Goal: Information Seeking & Learning: Learn about a topic

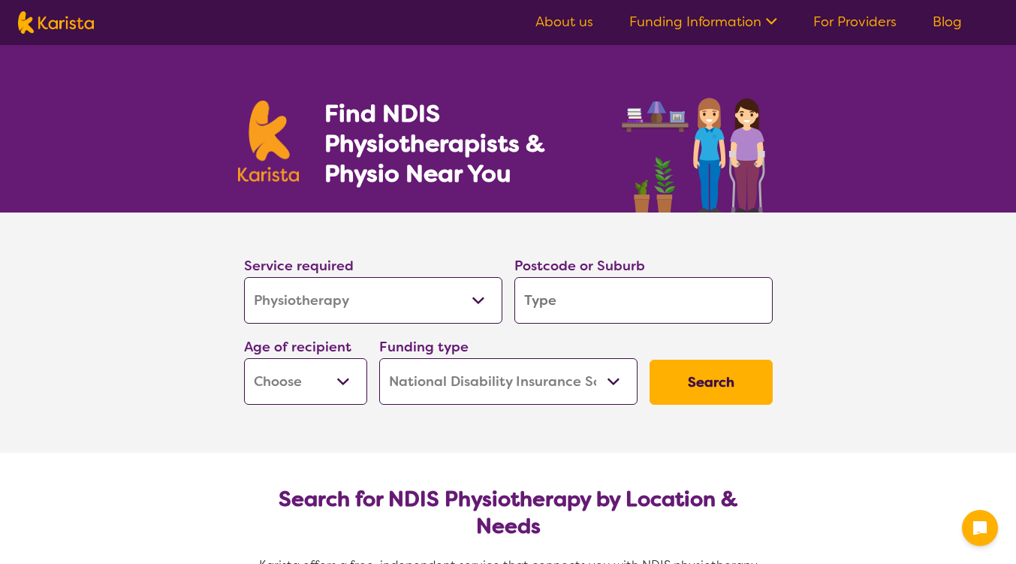
select select "Physiotherapy"
select select "NDIS"
select select "Physiotherapy"
select select "NDIS"
click at [653, 307] on input "search" at bounding box center [643, 300] width 258 height 47
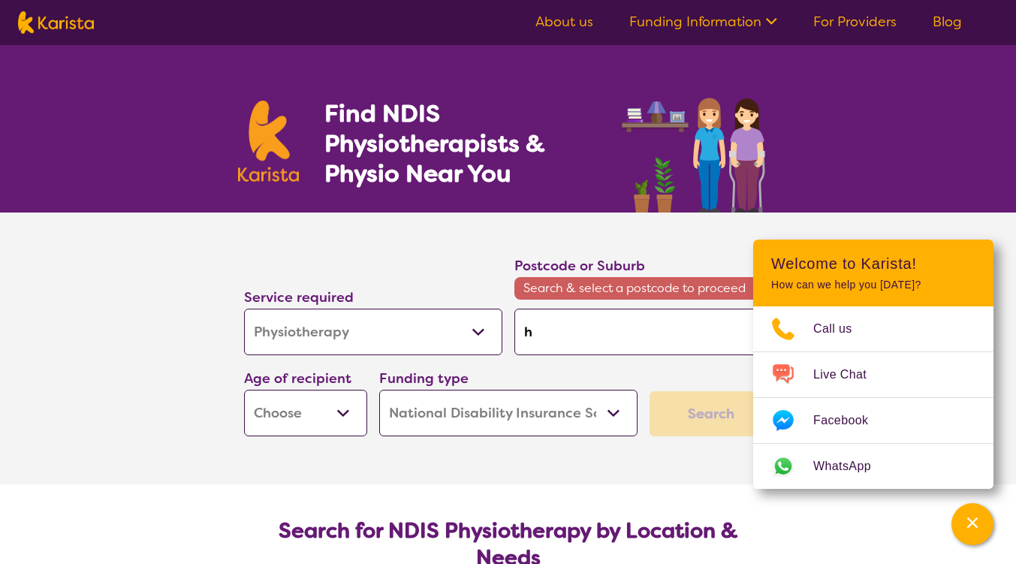
type input "h"
type input "he"
type input "her"
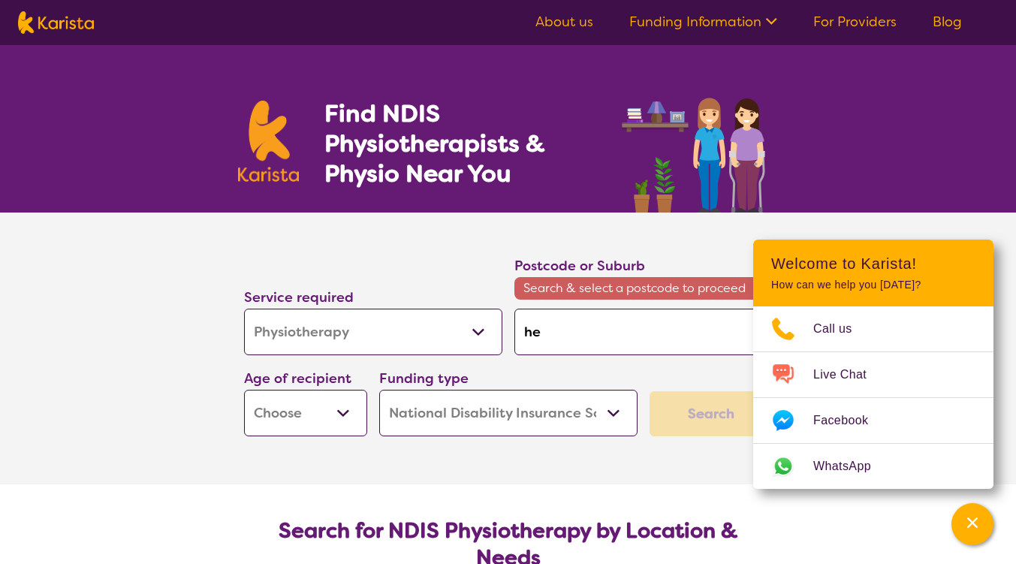
type input "her"
type input "hers"
type input "[PERSON_NAME]"
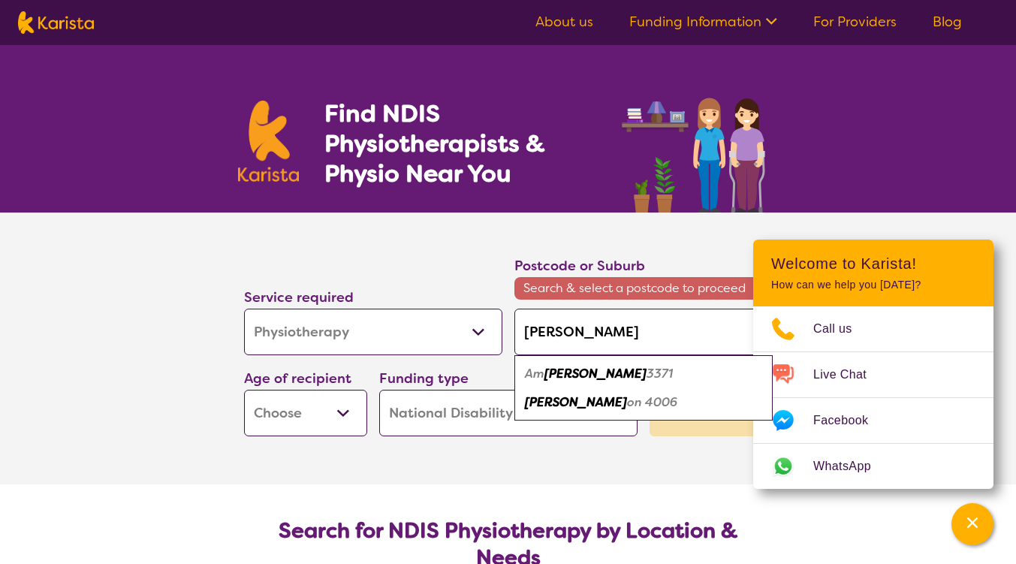
type input "hersto"
type input "herston"
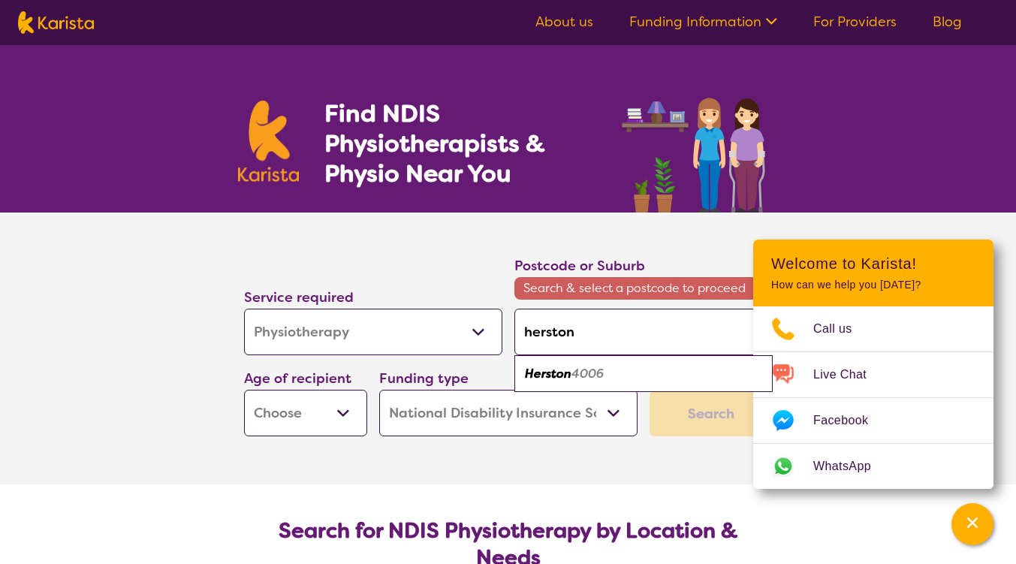
click at [604, 378] on em "4006" at bounding box center [587, 374] width 32 height 16
type input "4006"
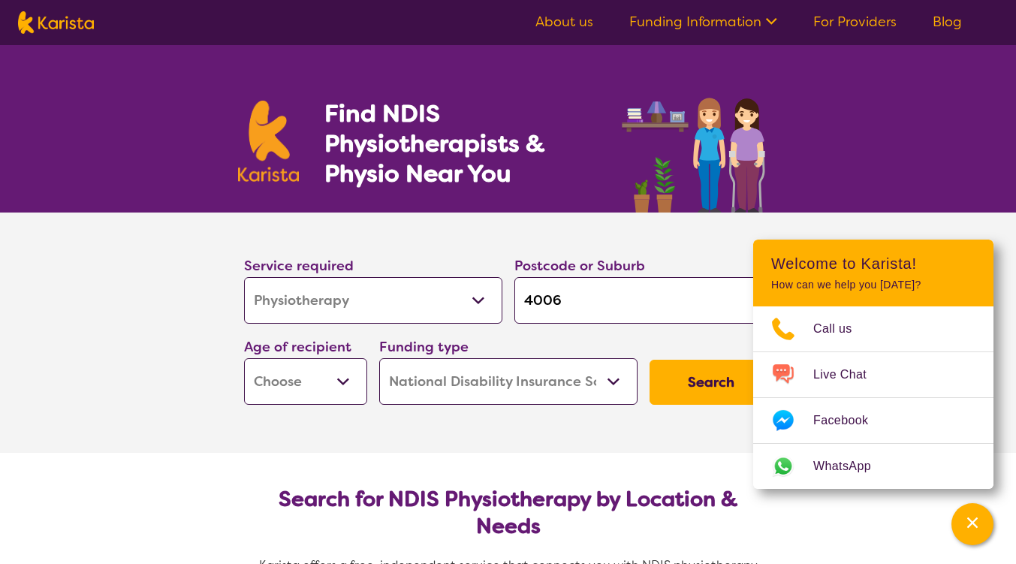
click at [322, 387] on select "Early Childhood - 0 to 9 Child - 10 to 11 Adolescent - 12 to 17 Adult - 18 to 6…" at bounding box center [305, 381] width 123 height 47
select select "AD"
click at [244, 358] on select "Early Childhood - 0 to 9 Child - 10 to 11 Adolescent - 12 to 17 Adult - 18 to 6…" at bounding box center [305, 381] width 123 height 47
select select "AD"
click at [718, 378] on button "Search" at bounding box center [710, 382] width 123 height 45
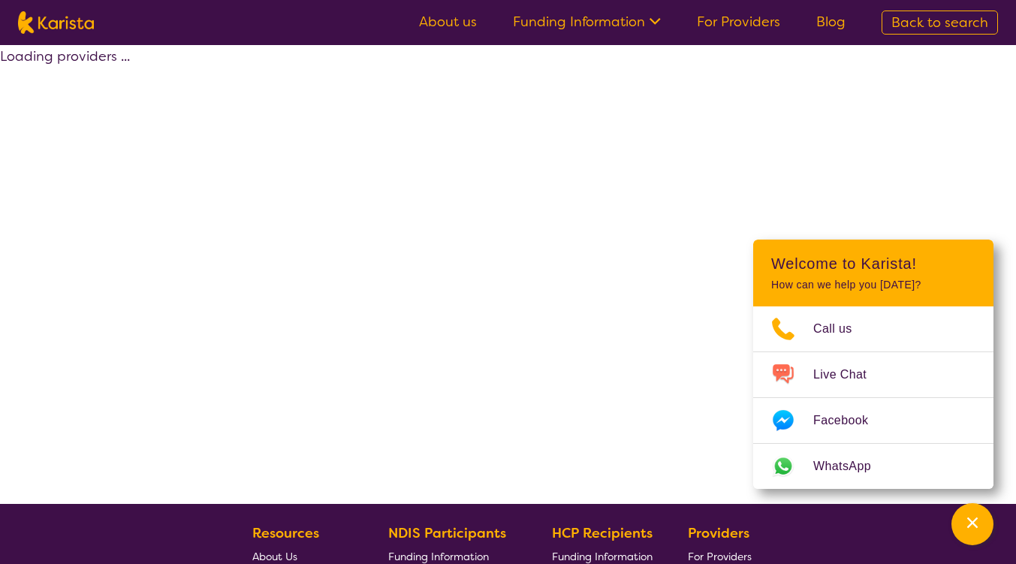
select select "by_score"
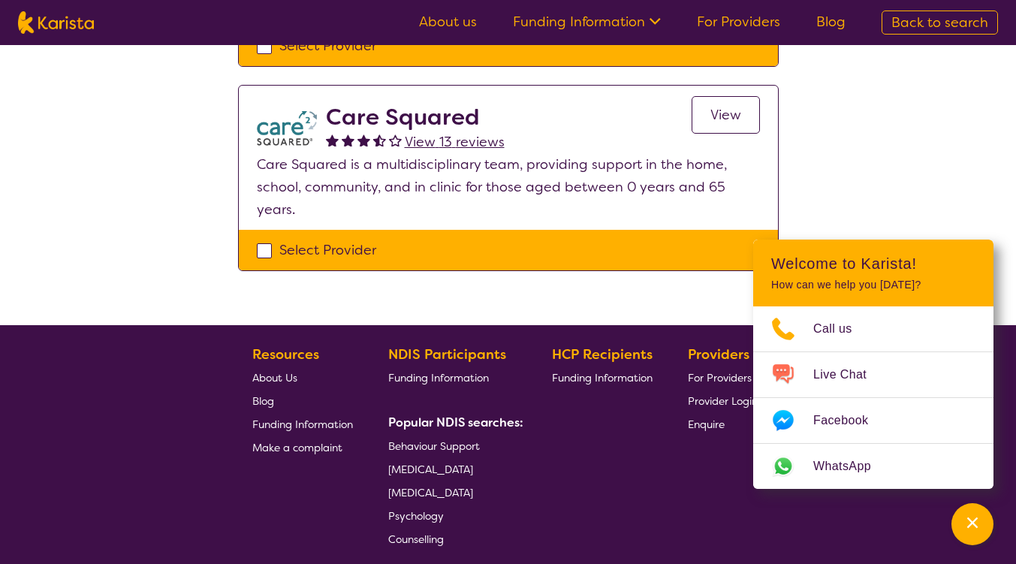
scroll to position [375, 0]
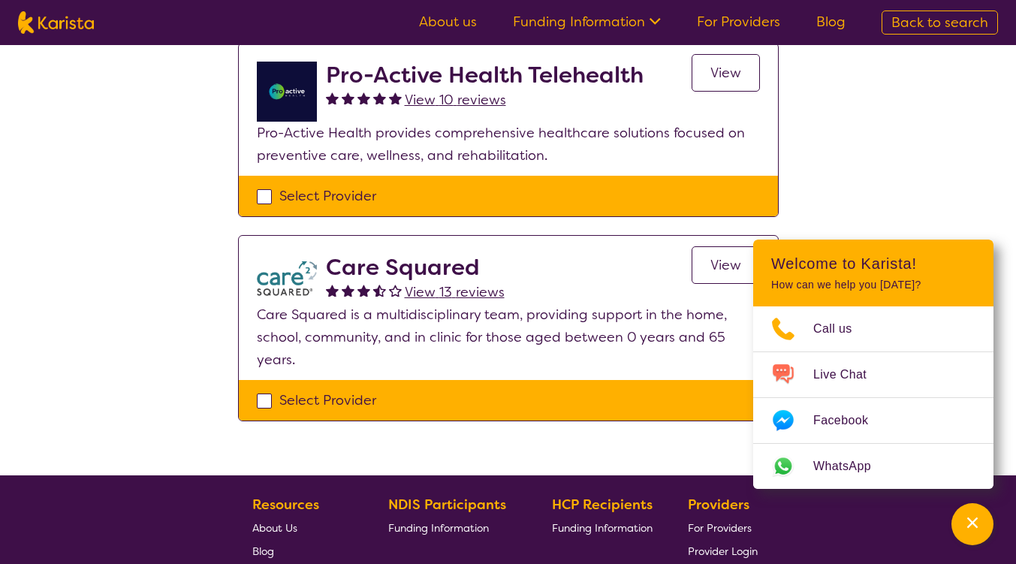
click at [430, 289] on span "View 13 reviews" at bounding box center [455, 292] width 100 height 18
